Goal: Information Seeking & Learning: Find specific fact

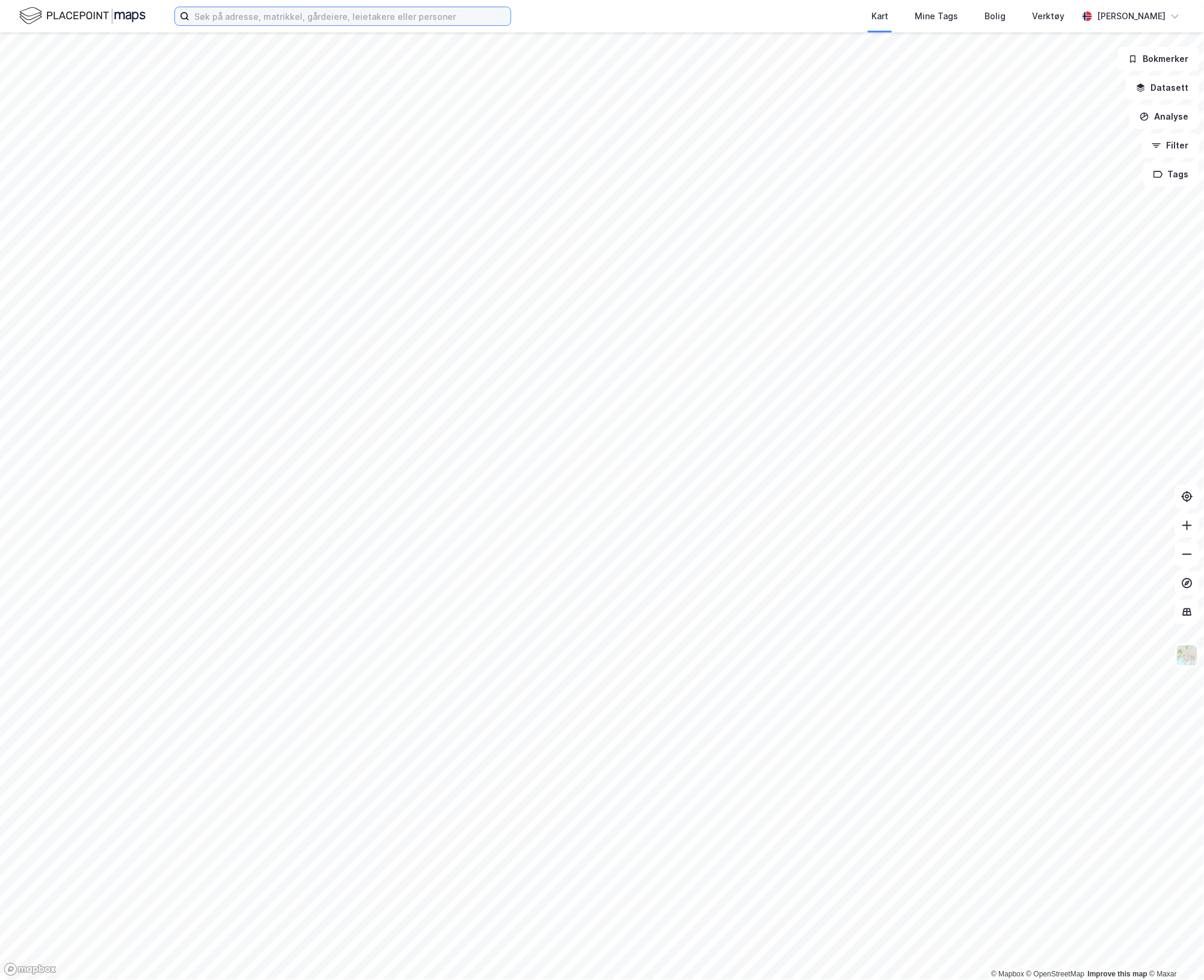
click at [299, 16] on input at bounding box center [350, 16] width 321 height 18
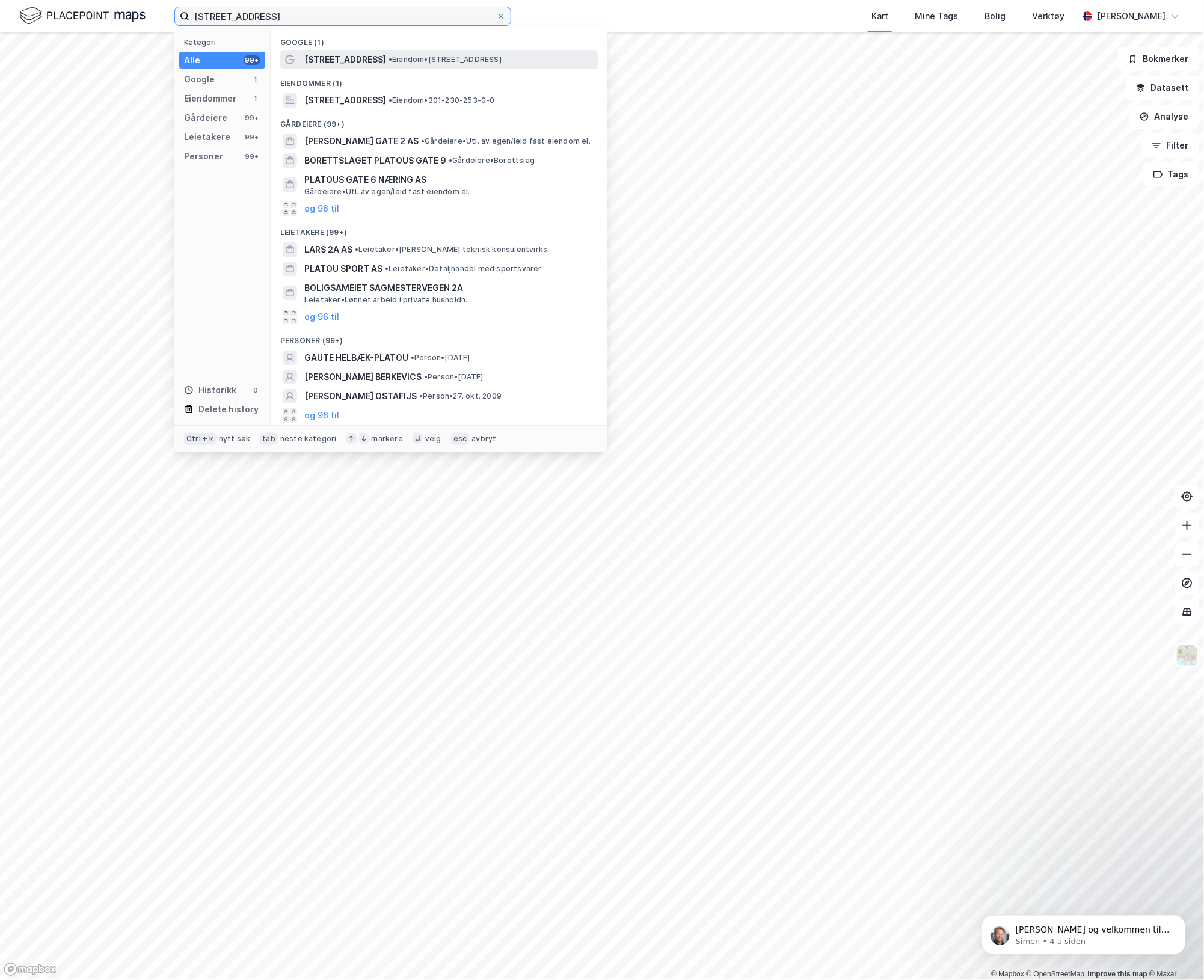
type input "[STREET_ADDRESS]"
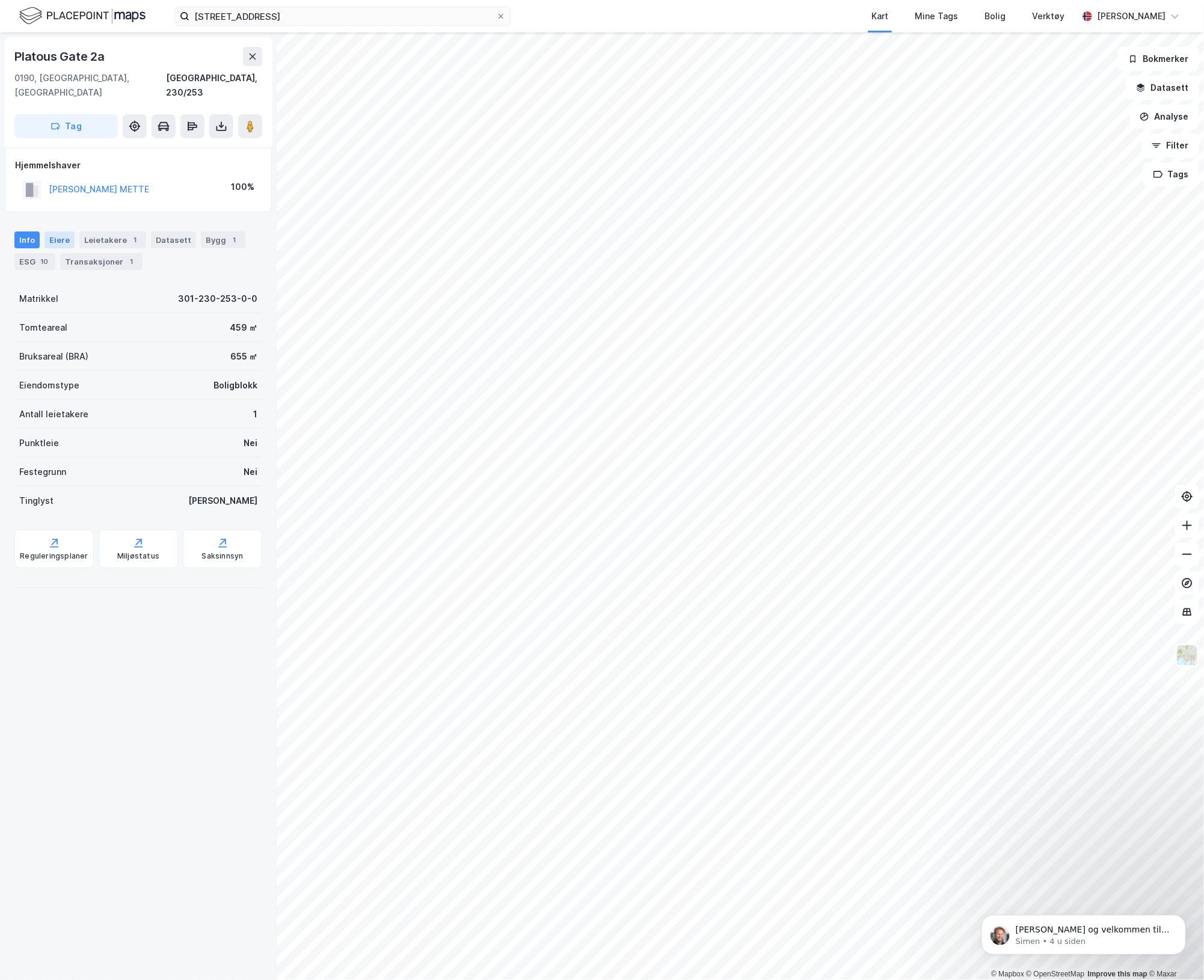
click at [60, 231] on div "Eiere" at bounding box center [59, 240] width 30 height 17
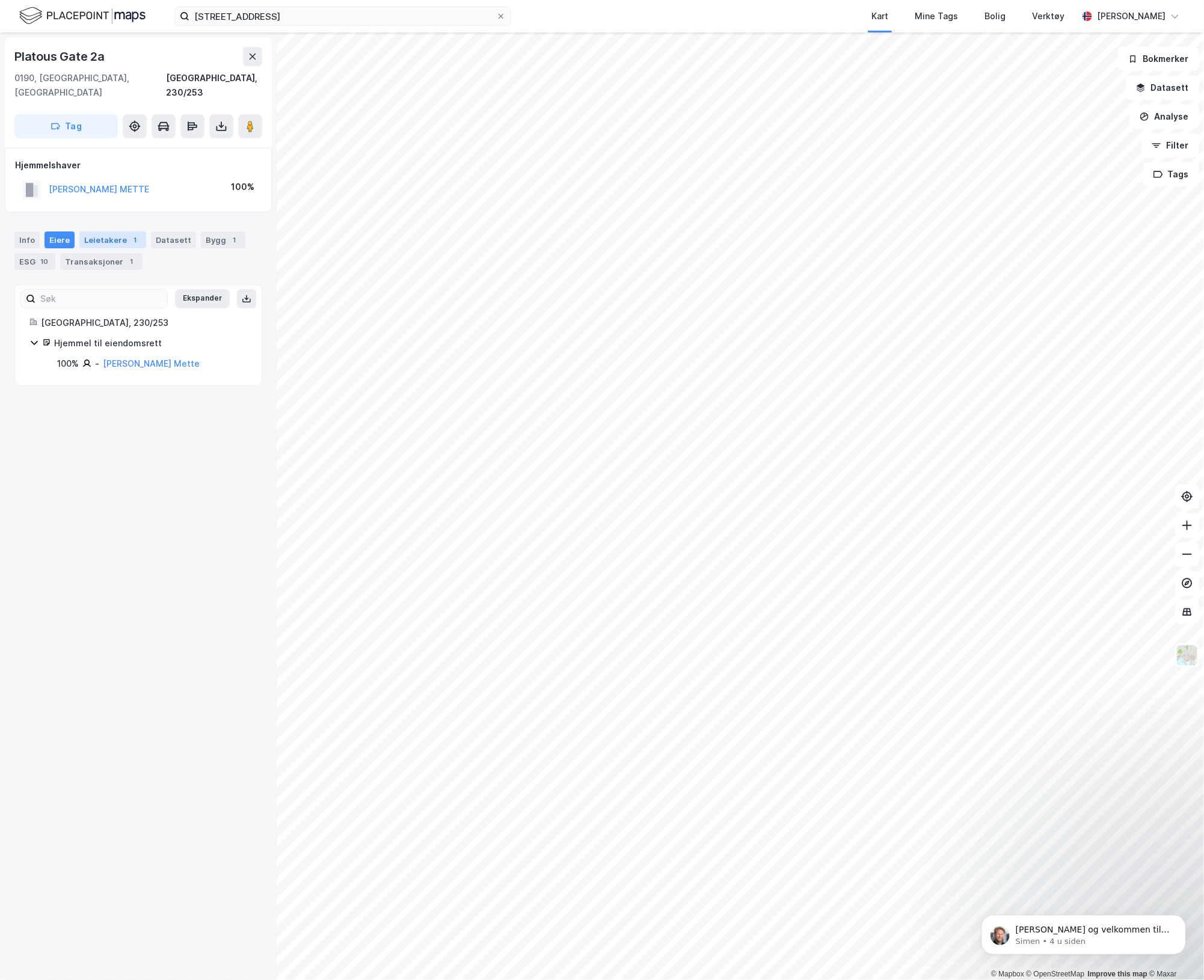
click at [88, 231] on div "Leietakere 1" at bounding box center [113, 240] width 67 height 17
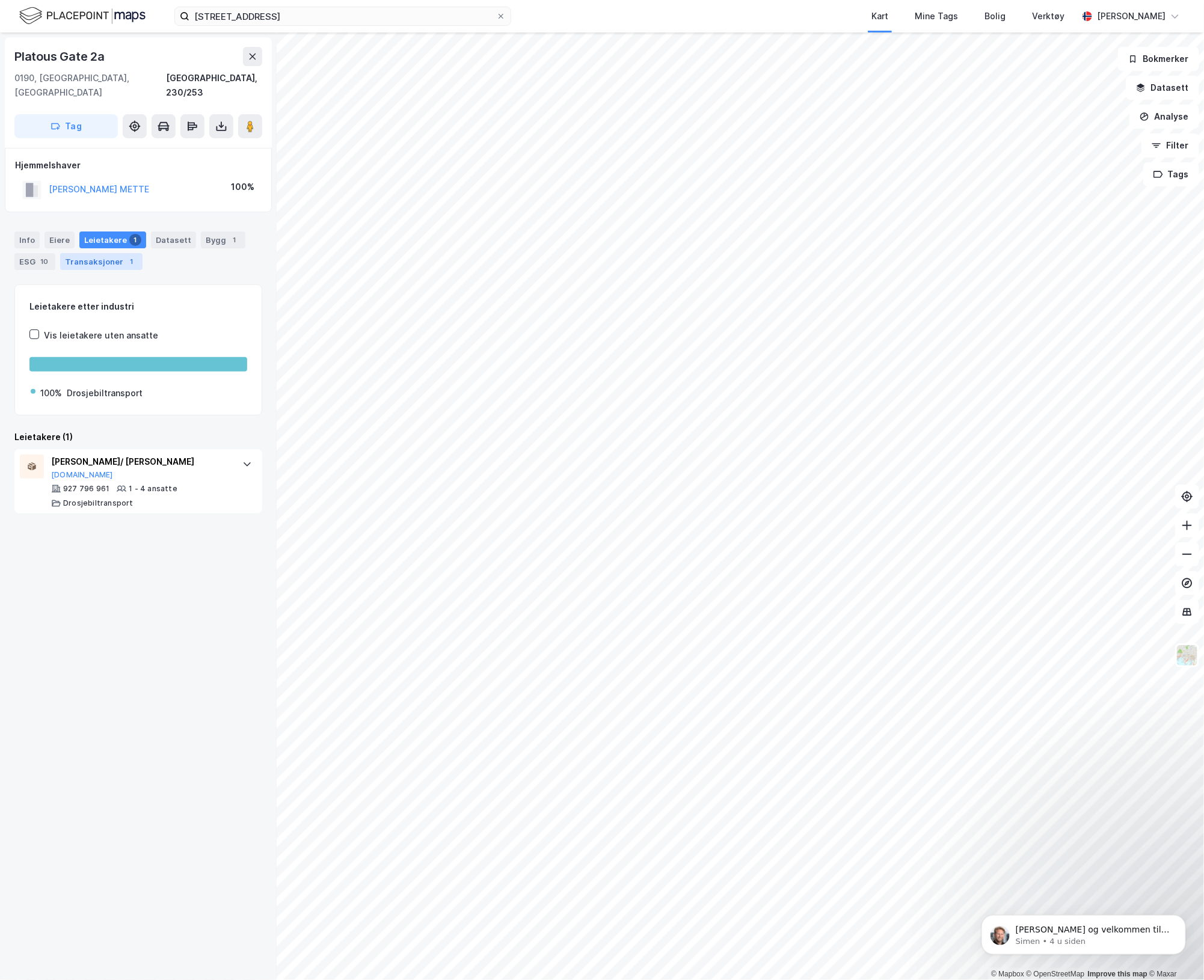
click at [80, 253] on div "Transaksjoner 1" at bounding box center [101, 261] width 82 height 17
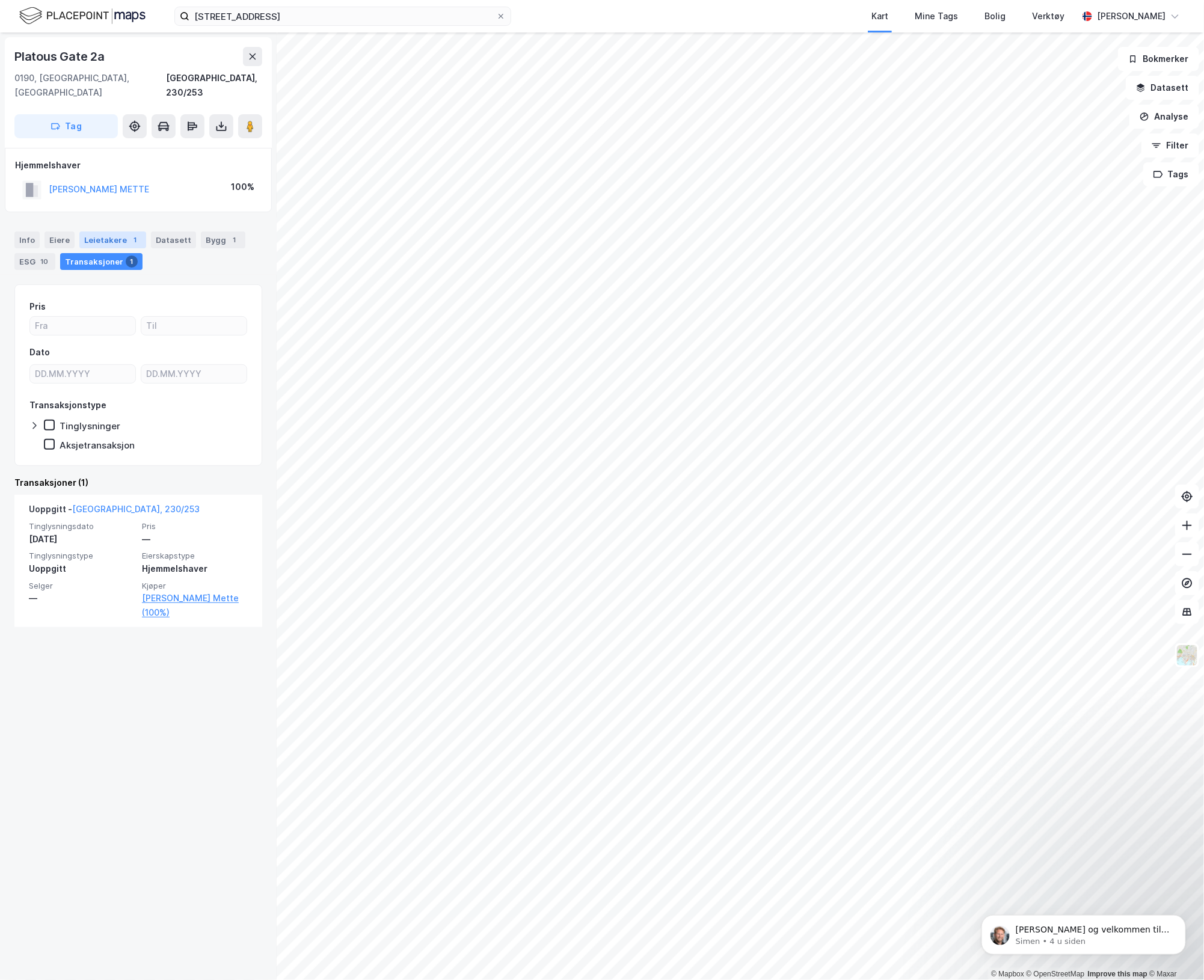
click at [107, 231] on div "Leietakere 1" at bounding box center [113, 240] width 67 height 17
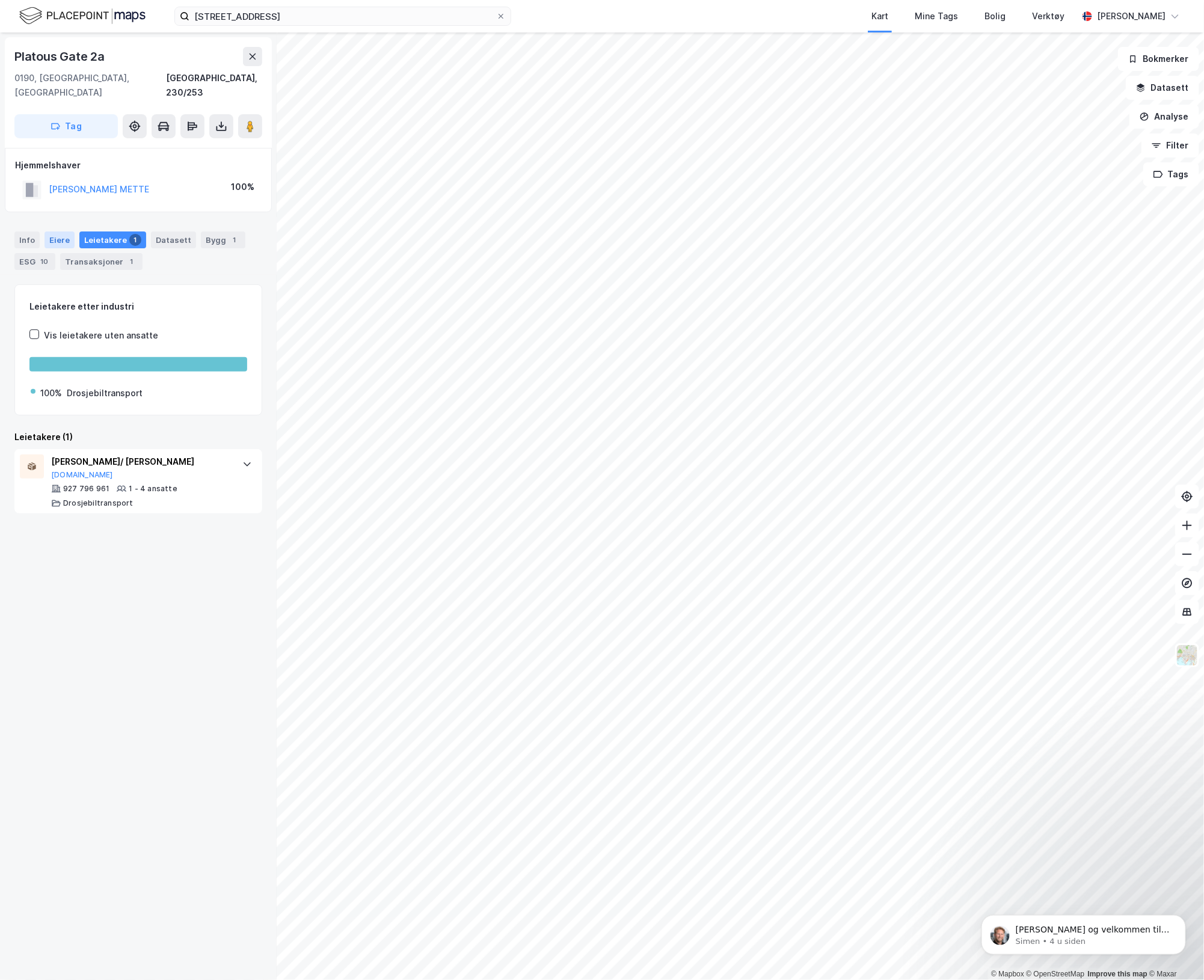
click at [55, 231] on div "Eiere" at bounding box center [59, 240] width 30 height 17
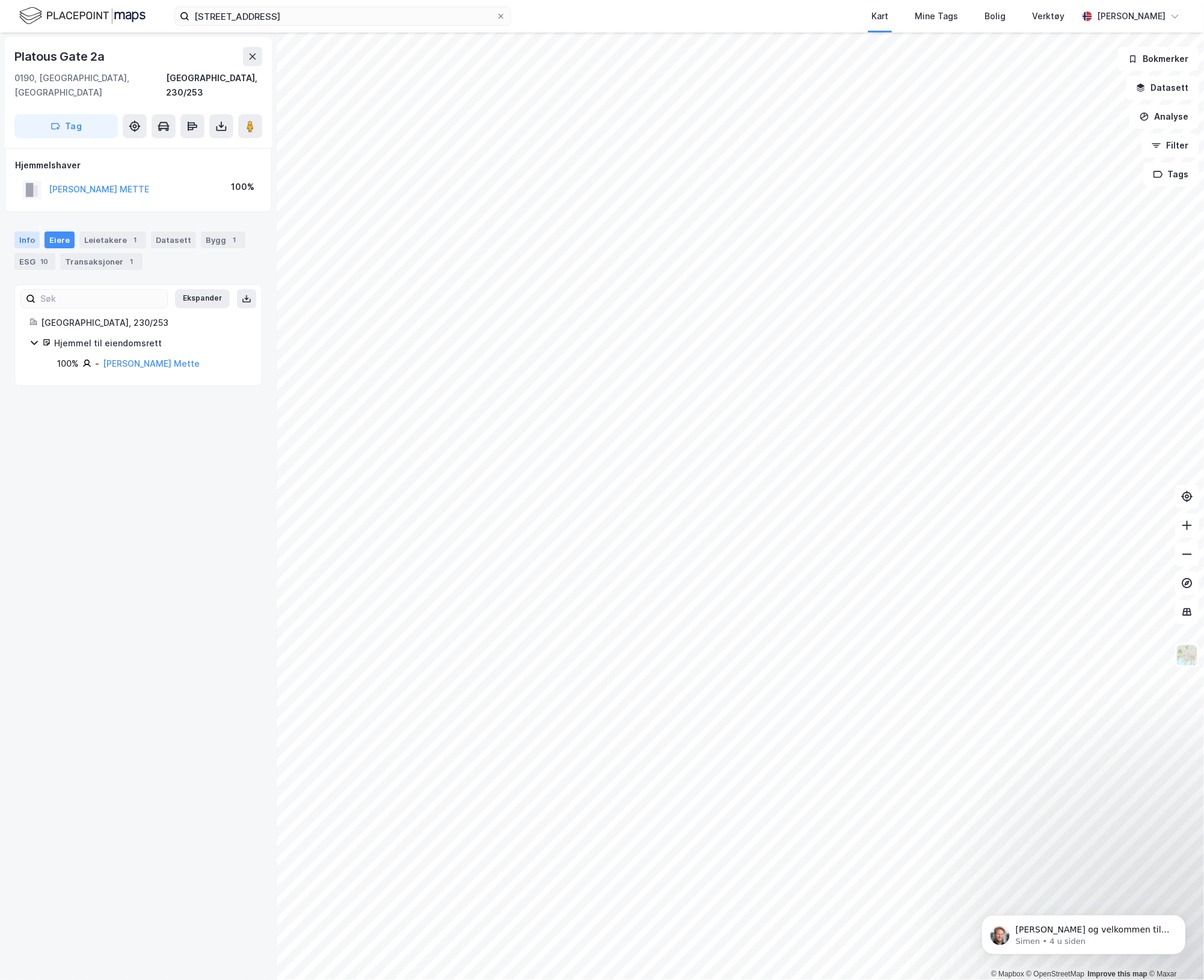
click at [19, 231] on div "Info" at bounding box center [27, 240] width 25 height 17
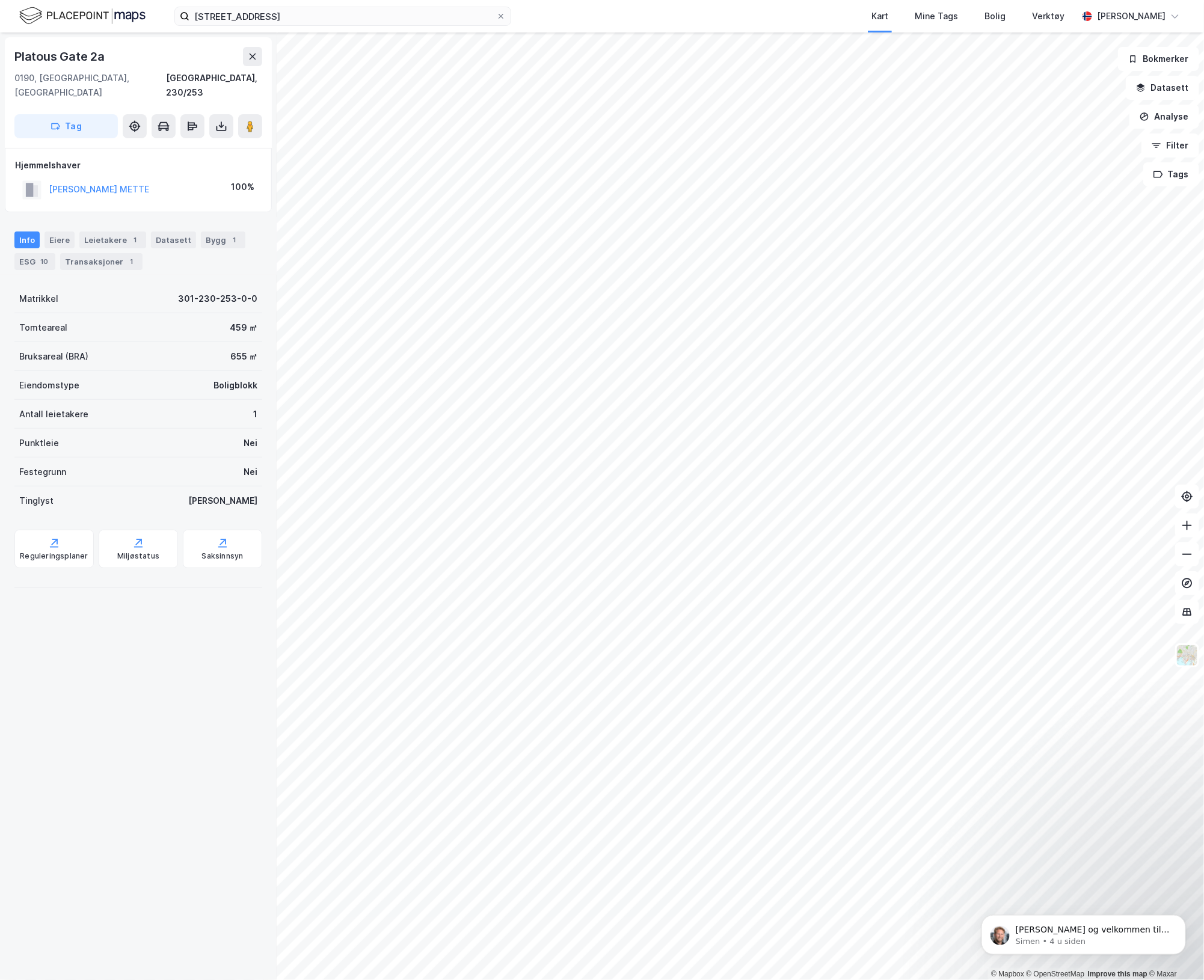
click at [148, 177] on div "[PERSON_NAME] METTE 100%" at bounding box center [139, 190] width 247 height 25
copy button "[PERSON_NAME] METTE"
